Goal: Find specific page/section

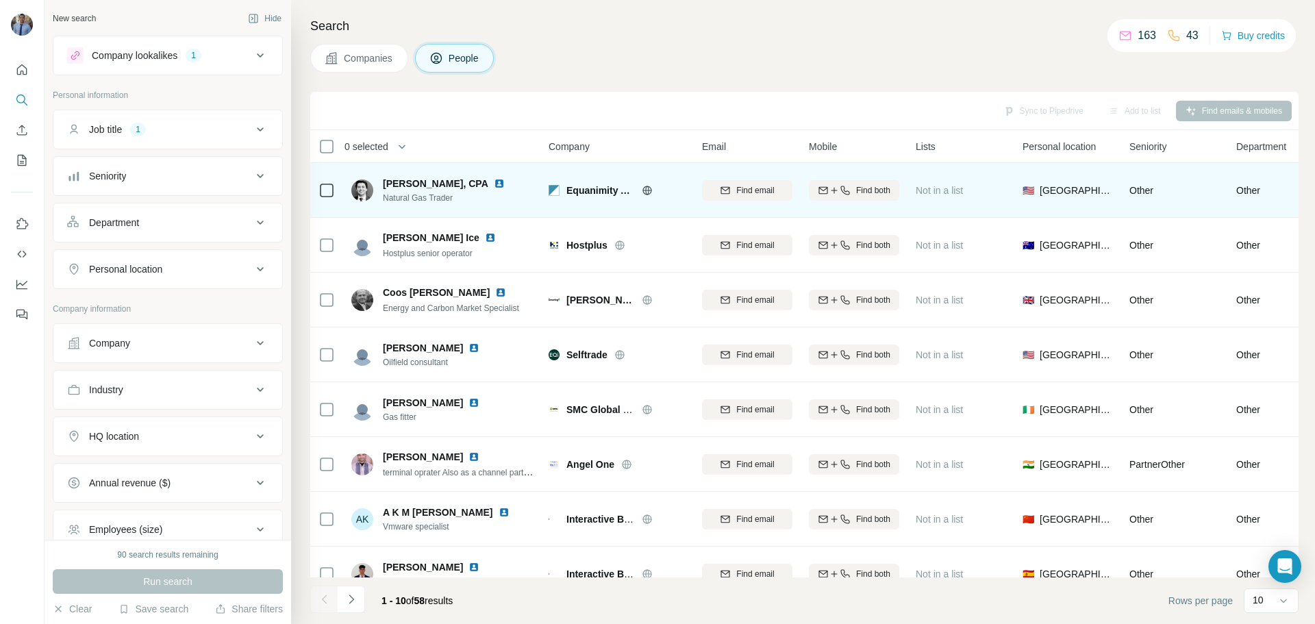
click at [405, 183] on span "[PERSON_NAME], CPA" at bounding box center [435, 184] width 105 height 14
click at [362, 189] on img at bounding box center [362, 190] width 22 height 22
click at [494, 186] on img at bounding box center [499, 183] width 11 height 11
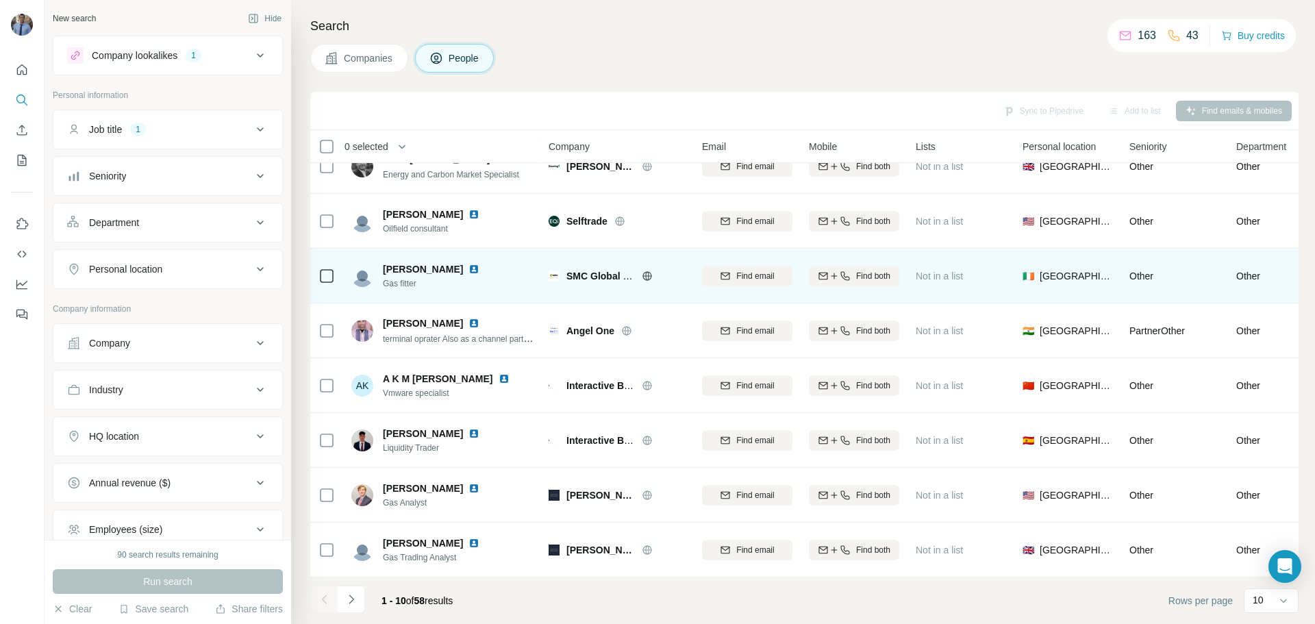
scroll to position [140, 0]
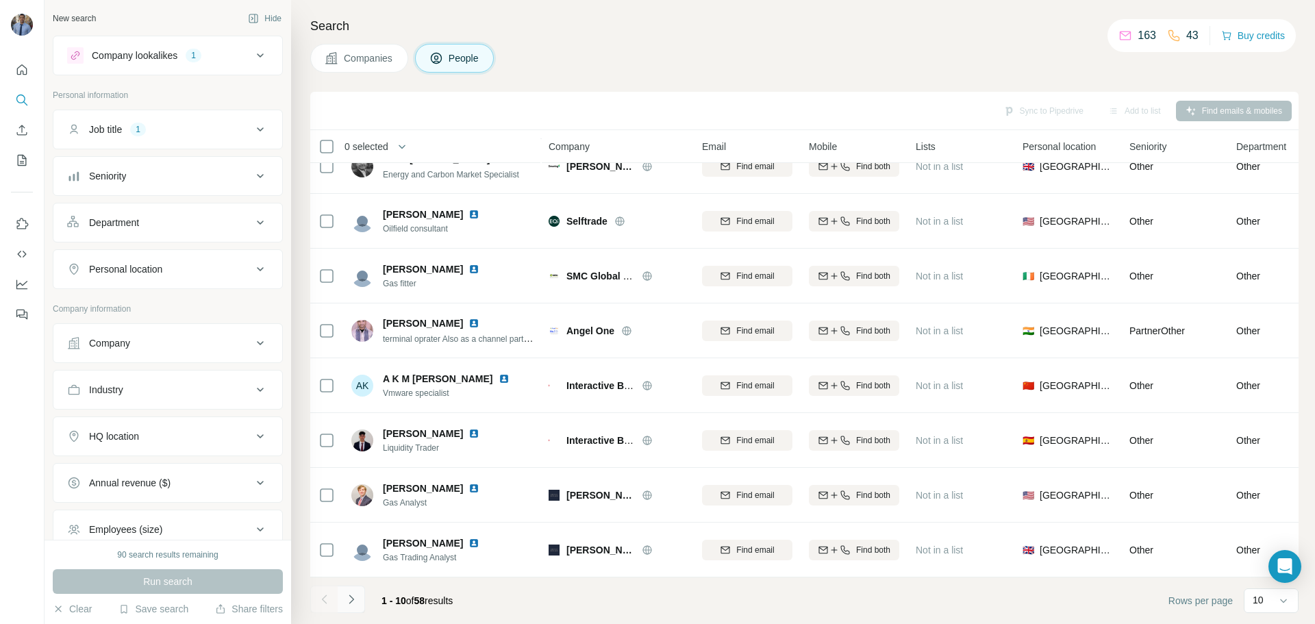
click at [353, 595] on icon "Navigate to next page" at bounding box center [352, 600] width 14 height 14
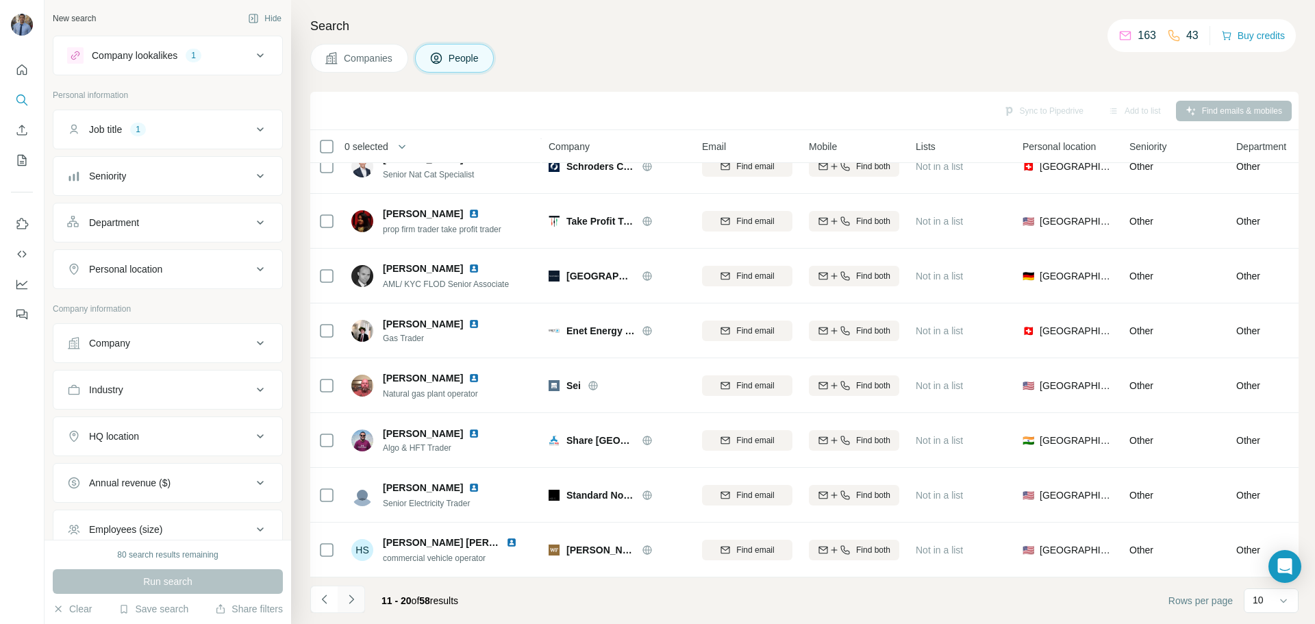
click at [350, 597] on icon "Navigate to next page" at bounding box center [351, 599] width 5 height 9
